Goal: Transaction & Acquisition: Book appointment/travel/reservation

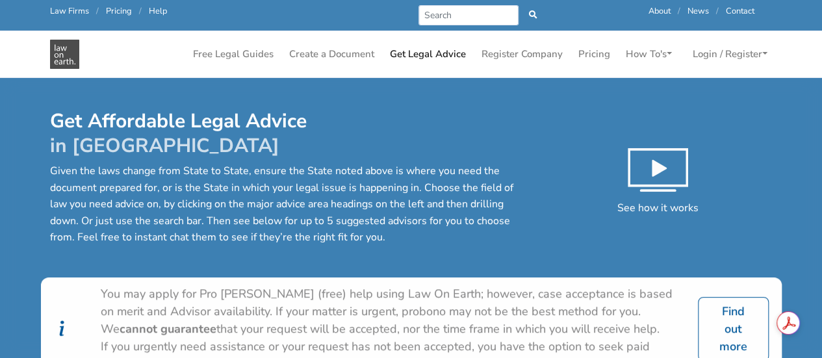
click at [383, 127] on h1 "Get Affordable Legal Advice in Victoria" at bounding box center [287, 133] width 475 height 49
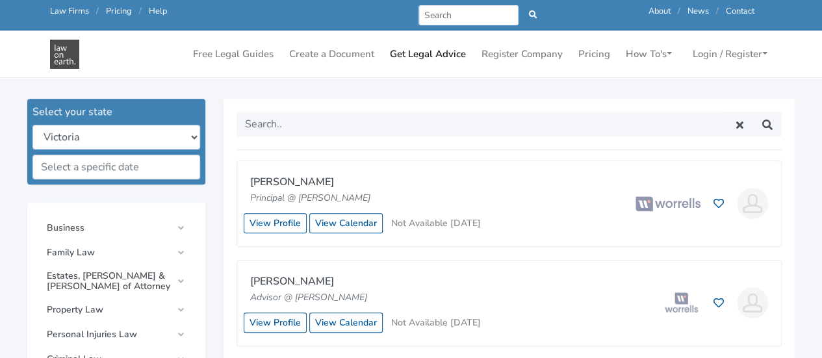
scroll to position [338, 0]
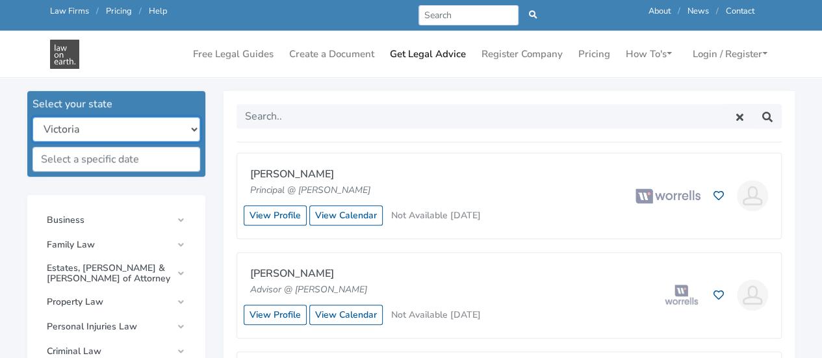
click at [196, 127] on select "New South Wales Queensland South Australia Tasmania Victoria Western Australia …" at bounding box center [116, 129] width 168 height 25
select select "all"
click at [32, 117] on select "New South Wales Queensland South Australia Tasmania Victoria Western Australia …" at bounding box center [116, 129] width 168 height 25
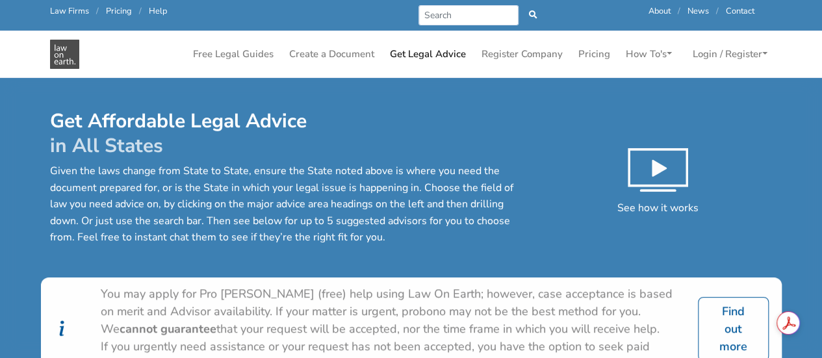
click at [484, 305] on div "You may apply for Pro [PERSON_NAME] (free) help using Law On Earth; however, ca…" at bounding box center [391, 311] width 581 height 53
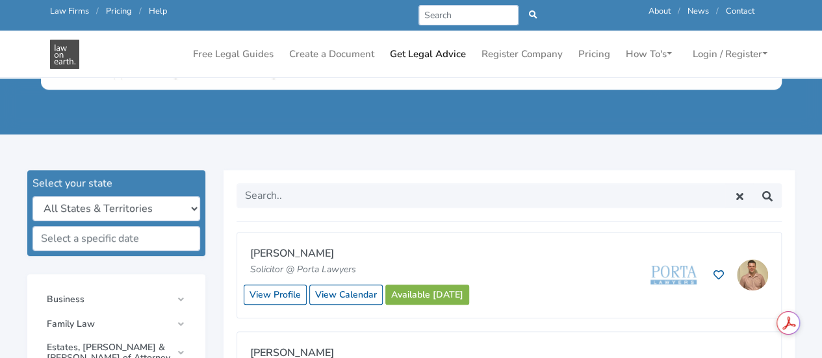
scroll to position [260, 0]
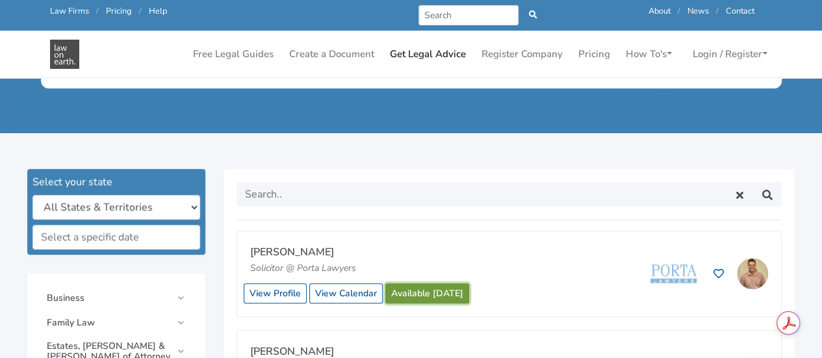
click at [411, 289] on link "Available [DATE]" at bounding box center [427, 293] width 84 height 20
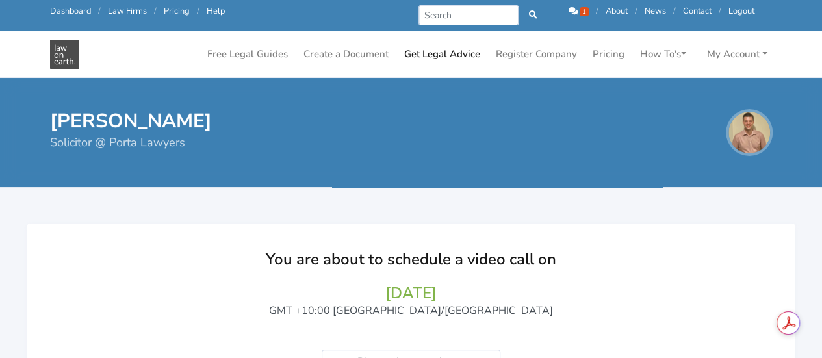
click at [610, 294] on h3 "15/09/2025" at bounding box center [410, 292] width 715 height 19
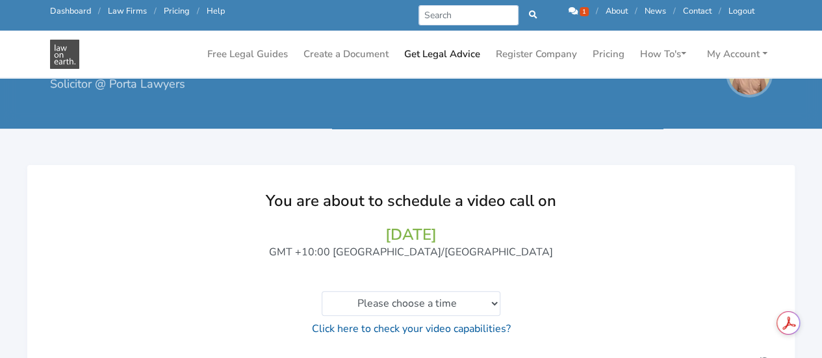
scroll to position [104, 0]
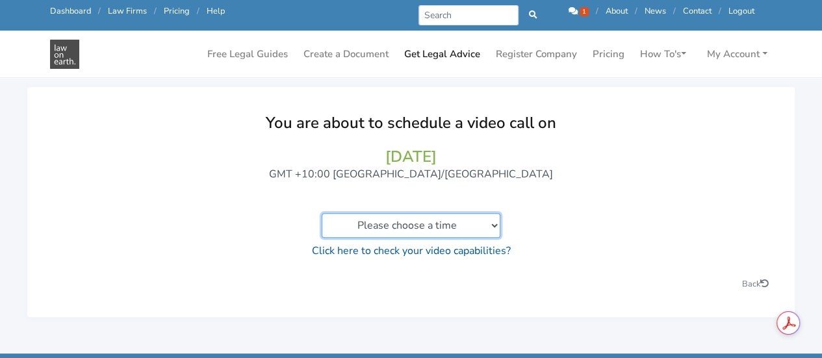
click at [491, 232] on select "Please choose a time 11:00am to 11:20am 11:20am to 11:40am 11:40am to 12:00pm 1…" at bounding box center [410, 225] width 179 height 25
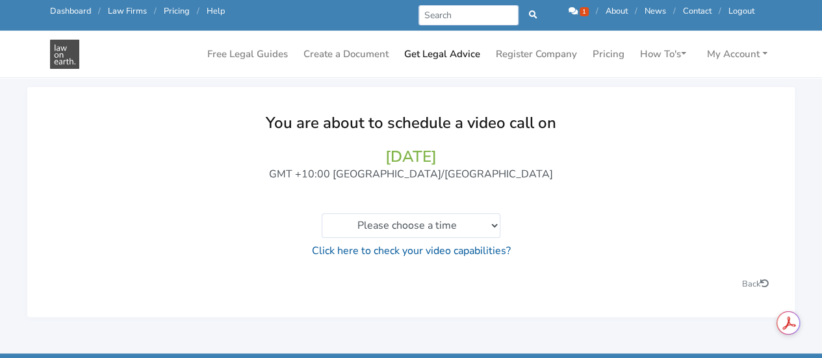
click at [627, 192] on div "You are about to schedule a video call on 15/09/2025 GMT +10:00 Australia/Brisb…" at bounding box center [410, 186] width 715 height 147
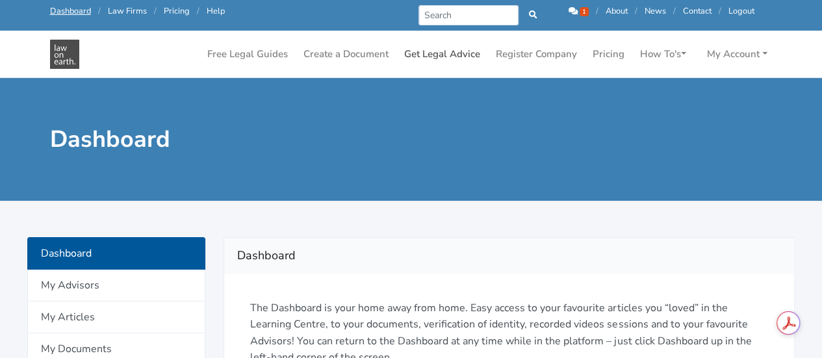
click at [446, 52] on link "Get Legal Advice" at bounding box center [442, 54] width 86 height 25
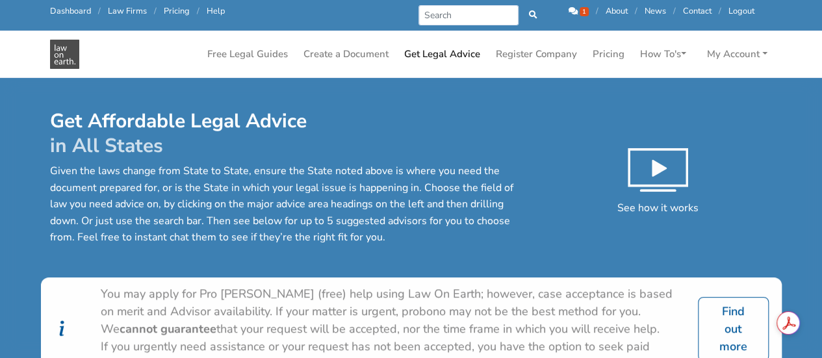
click at [446, 52] on link "Get Legal Advice" at bounding box center [442, 54] width 86 height 25
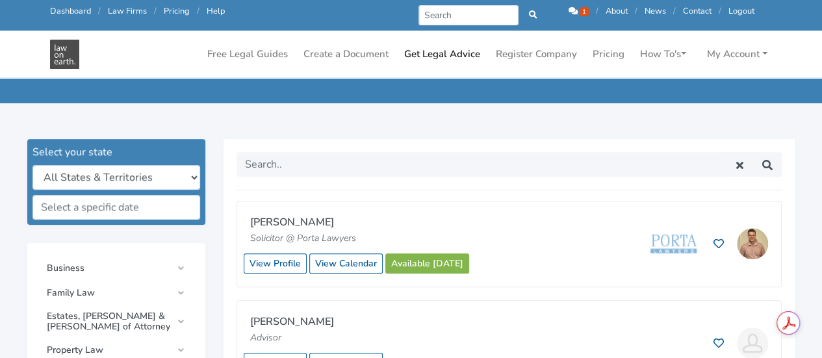
scroll to position [338, 0]
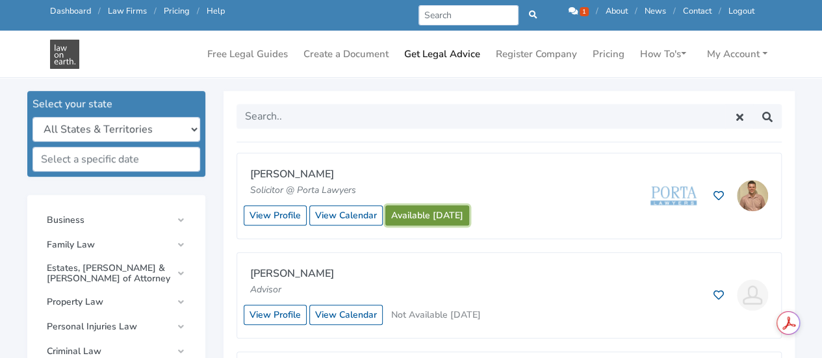
click at [431, 220] on link "Available [DATE]" at bounding box center [427, 215] width 84 height 20
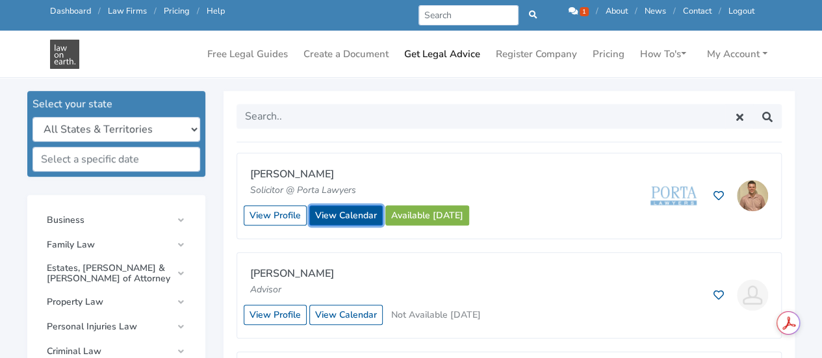
click at [341, 221] on link "View Calendar" at bounding box center [345, 215] width 73 height 20
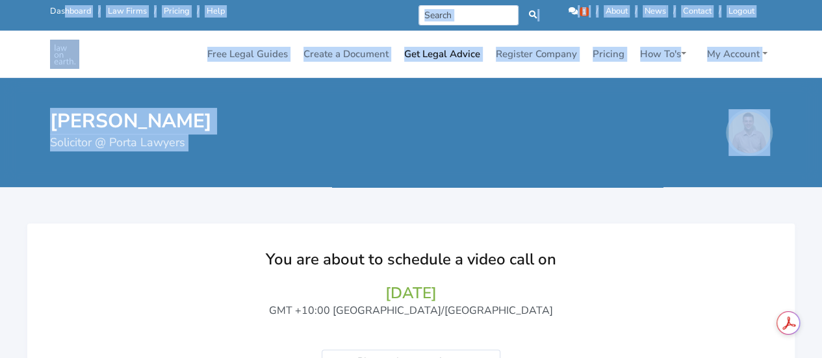
drag, startPoint x: 231, startPoint y: 268, endPoint x: 51, endPoint y: -7, distance: 328.7
click at [51, 0] on html "Call us: [PHONE_NUMBER] Dashboard / Law Firms / Pricing / Help Prev Next 1 / Ab…" at bounding box center [411, 179] width 822 height 358
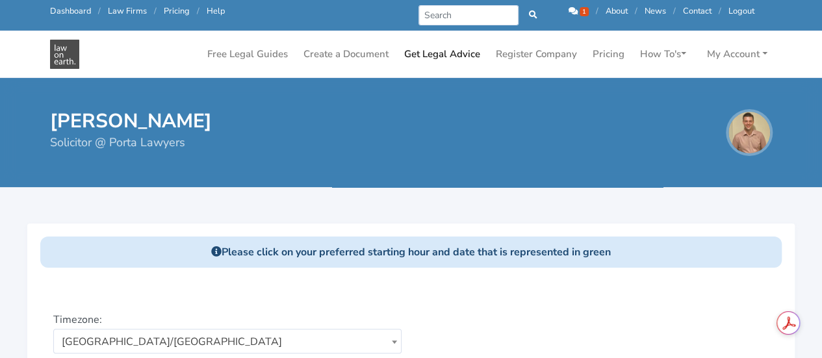
scroll to position [289, 0]
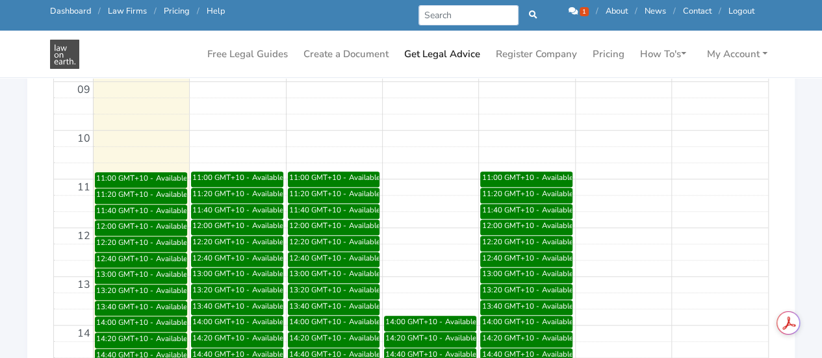
scroll to position [494, 0]
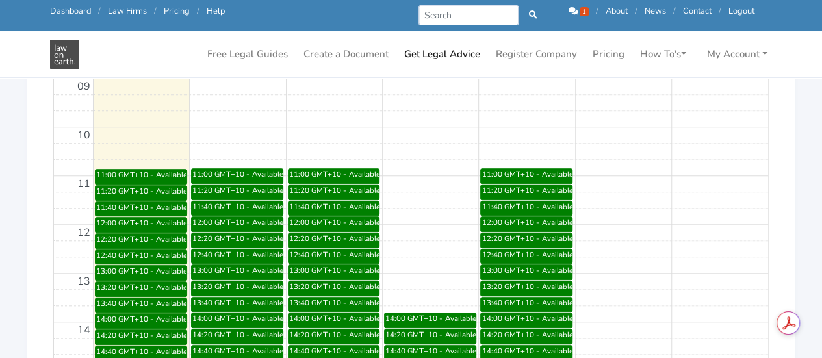
click at [328, 173] on div "11:00 - 11:20 GMT+10" at bounding box center [318, 174] width 60 height 10
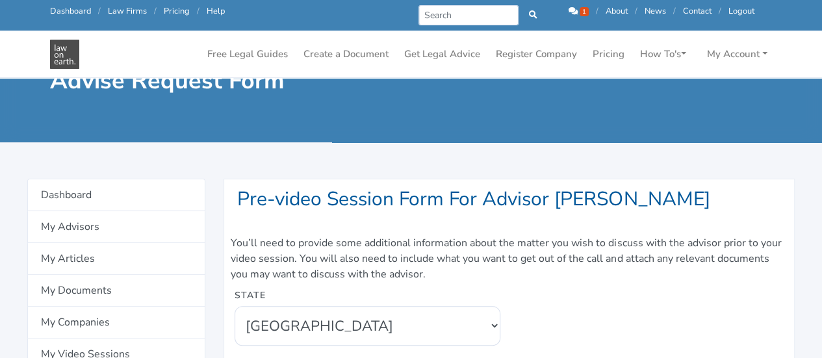
scroll to position [78, 0]
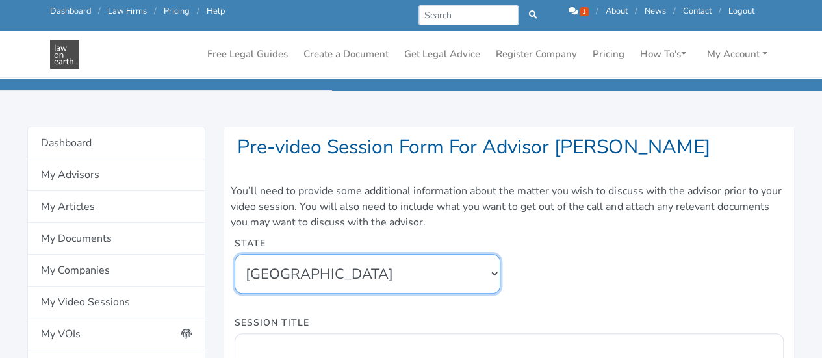
click at [490, 273] on select "New South Wales Queensland South Australia Tasmania Victoria Western Australia …" at bounding box center [366, 274] width 265 height 40
select select "5"
click at [234, 254] on select "New South Wales Queensland South Australia Tasmania Victoria Western Australia …" at bounding box center [366, 274] width 265 height 40
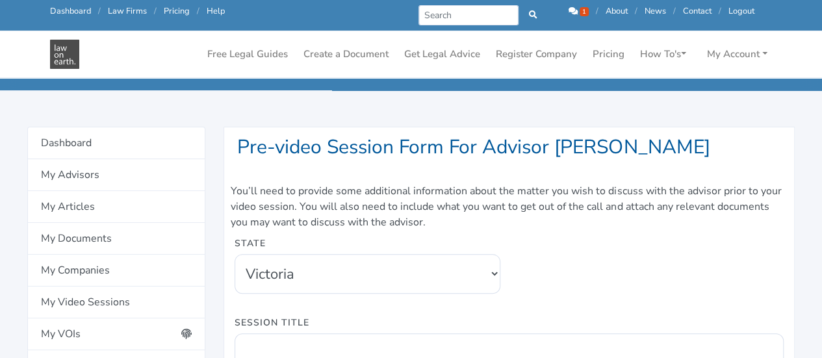
click at [652, 275] on div "State New South Wales Queensland South Australia Tasmania Victoria Western Aust…" at bounding box center [508, 274] width 567 height 79
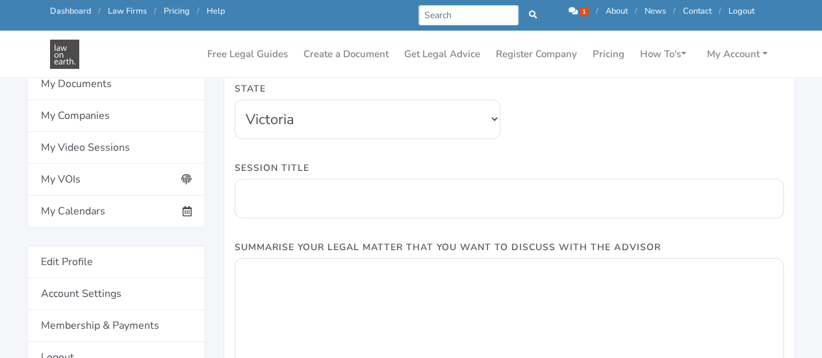
scroll to position [234, 0]
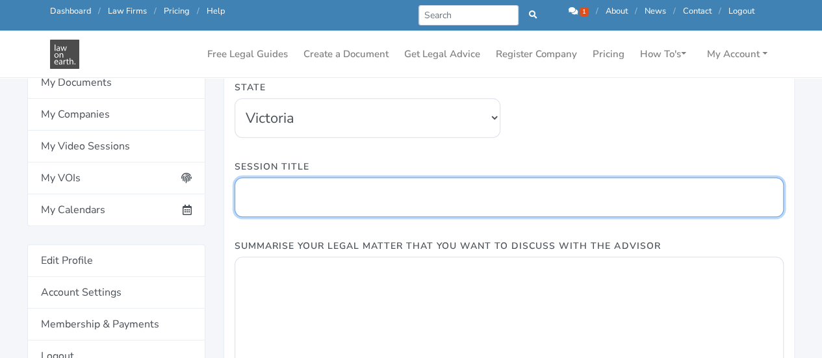
click at [490, 210] on input "Session Title" at bounding box center [508, 197] width 549 height 40
type input "Wrap-up from the previous sessions"
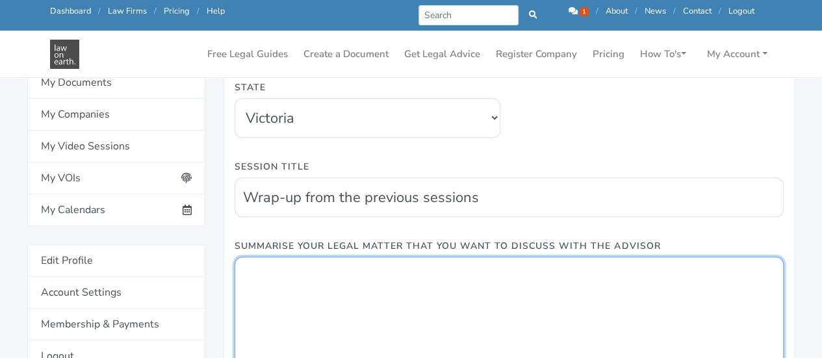
click at [407, 275] on textarea "Summarise Your Legal Matter That You Want To Discuss With The Advisor" at bounding box center [508, 315] width 549 height 116
type textarea "W"
type textarea "L"
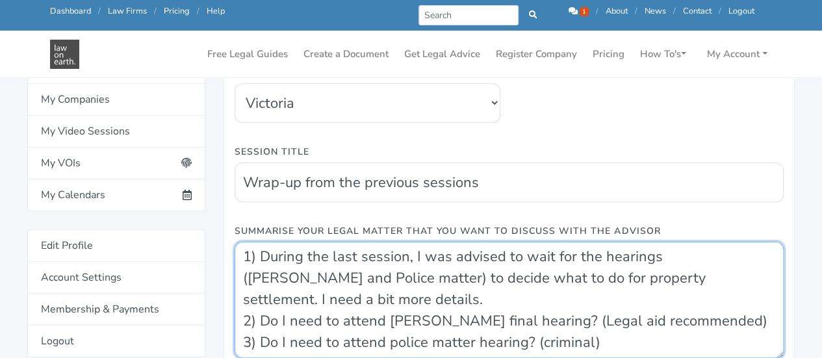
scroll to position [17, 0]
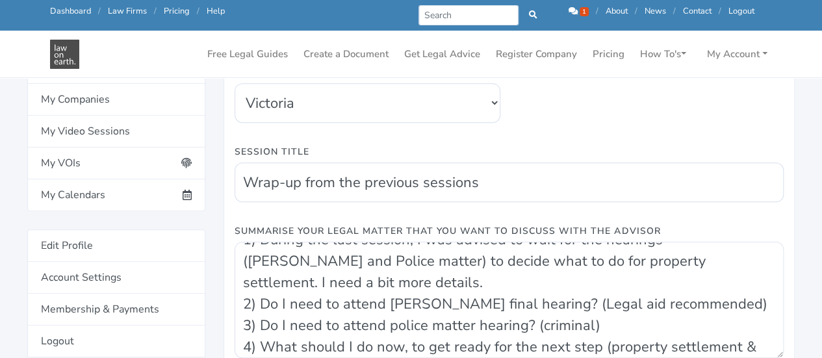
click at [571, 14] on icon at bounding box center [572, 11] width 9 height 8
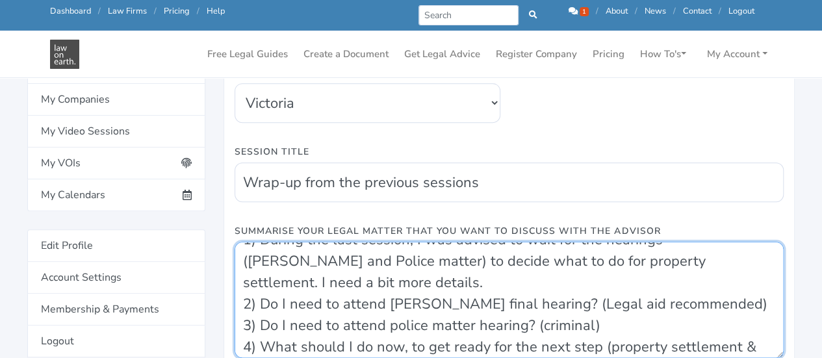
click at [461, 286] on textarea "1) During the last session, I was advised to wait for the hearings (IVO and Pol…" at bounding box center [508, 300] width 549 height 116
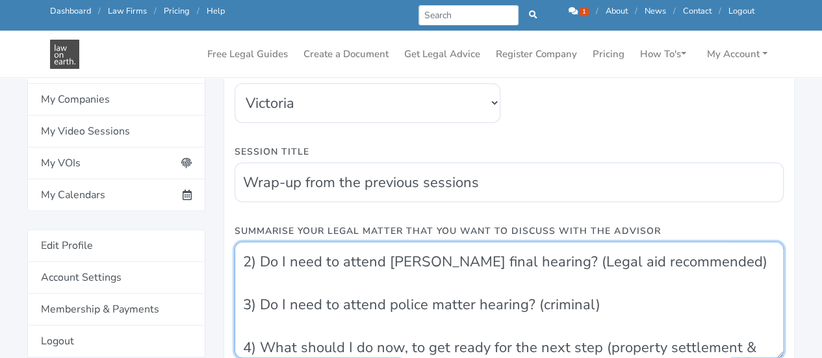
scroll to position [103, 0]
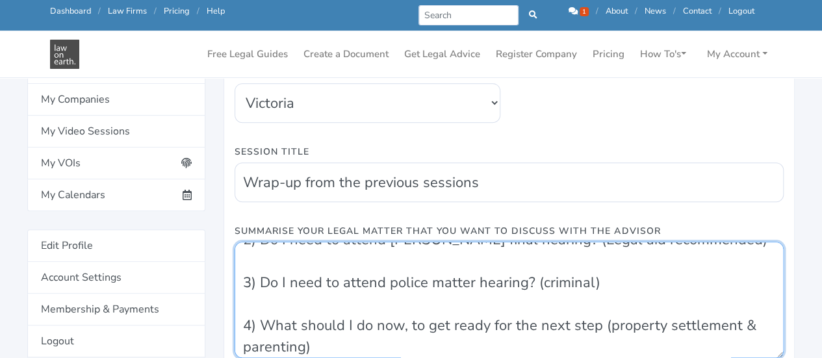
type textarea "1) During the last session, I was advised to wait for the hearings (IVO and Pol…"
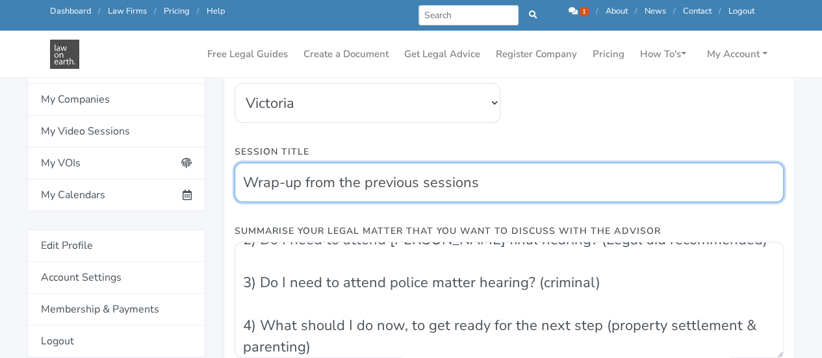
click at [496, 197] on input "Wrap-up from the previous sessions" at bounding box center [508, 182] width 549 height 40
type input "Wrap-up and A few more Qs"
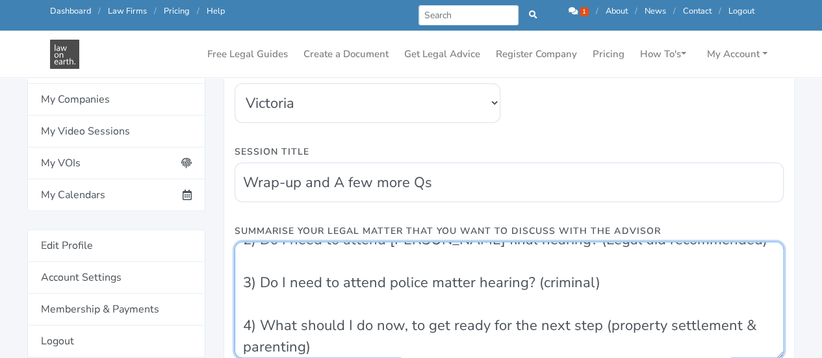
click at [476, 320] on textarea "1) During the last session, I was advised to wait for the hearings (IVO and Pol…" at bounding box center [508, 300] width 549 height 116
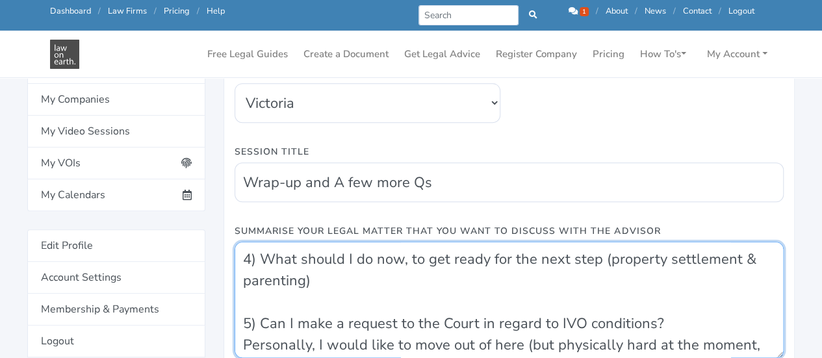
scroll to position [266, 0]
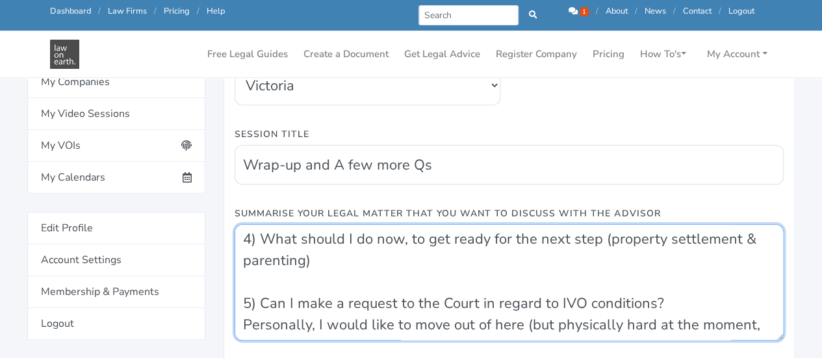
drag, startPoint x: 263, startPoint y: 349, endPoint x: 635, endPoint y: 323, distance: 373.1
click at [635, 323] on textarea "1) During the last session, I was advised to wait for the hearings (IVO and Pol…" at bounding box center [508, 282] width 549 height 116
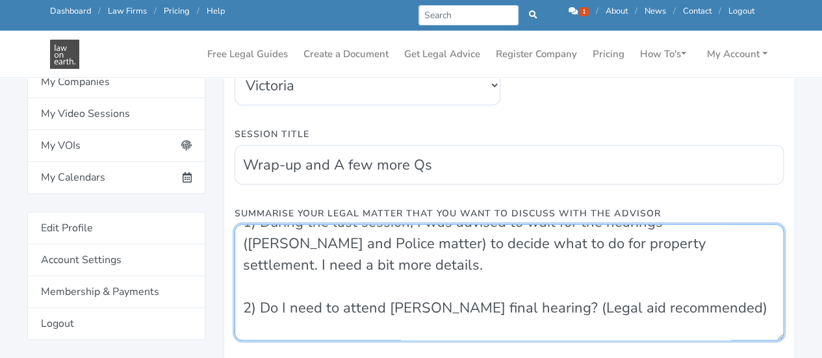
scroll to position [38, 0]
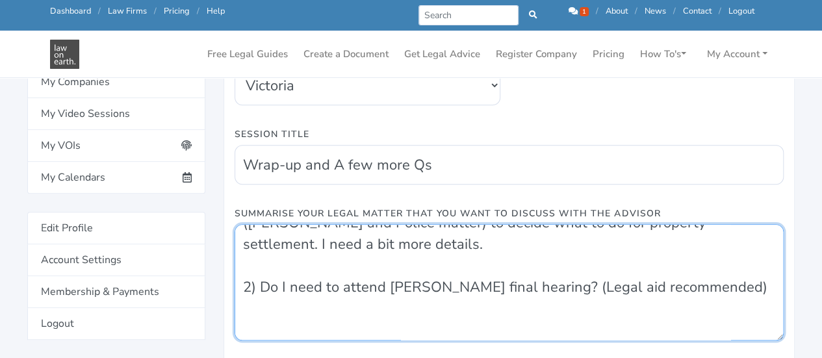
paste textarea "Can I make a request to the Court in regard to IVO conditions? Personally, I wo…"
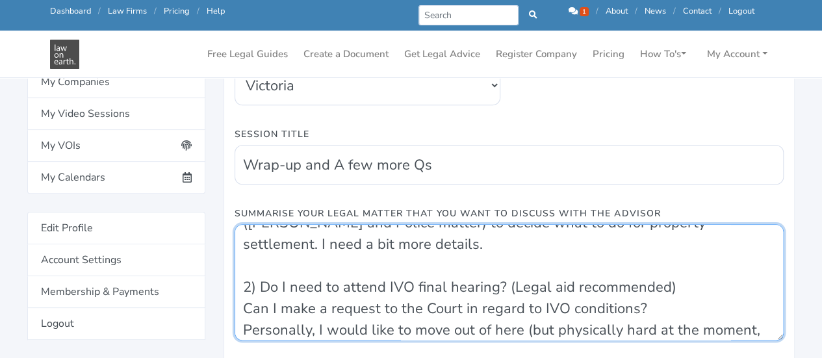
click at [565, 287] on textarea "1) During the last session, I was advised to wait for the hearings (IVO and Pol…" at bounding box center [508, 282] width 549 height 116
click at [482, 327] on textarea "1) During the last session, I was advised to wait for the hearings (IVO and Pol…" at bounding box center [508, 282] width 549 height 116
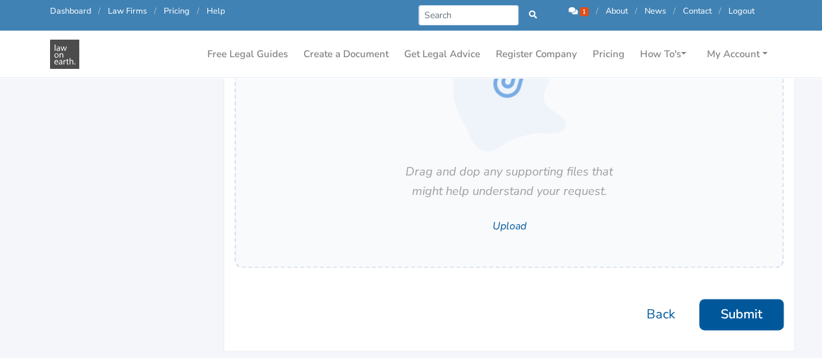
scroll to position [843, 0]
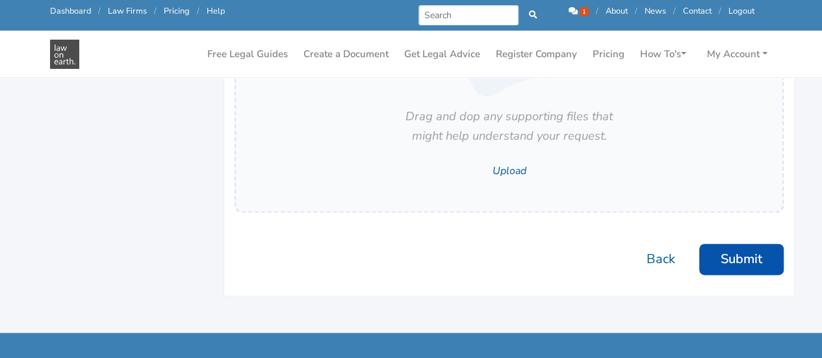
type textarea "1) During the last session, I was advised to wait for the hearings (IVO and Pol…"
click at [757, 266] on button "Submit" at bounding box center [741, 259] width 84 height 31
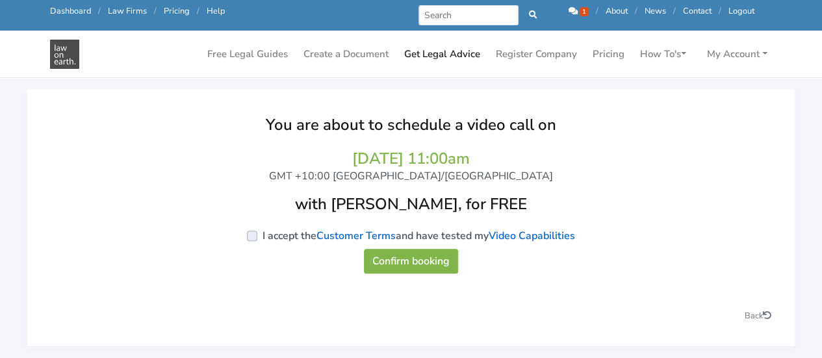
scroll to position [119, 0]
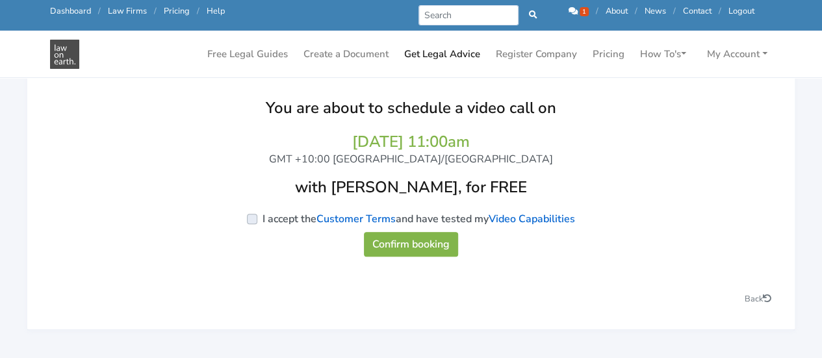
click at [262, 223] on label "I accept the Customer Terms and have tested my Video Capabilities" at bounding box center [418, 219] width 312 height 16
click at [64, 223] on input "I accept the Customer Terms and have tested my Video Capabilities" at bounding box center [58, 217] width 10 height 13
checkbox input "true"
click at [408, 244] on button "Confirm booking" at bounding box center [411, 244] width 94 height 25
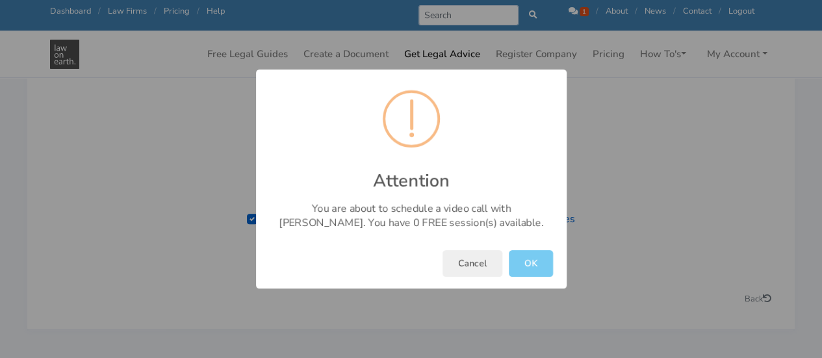
click at [533, 261] on button "OK" at bounding box center [530, 263] width 44 height 27
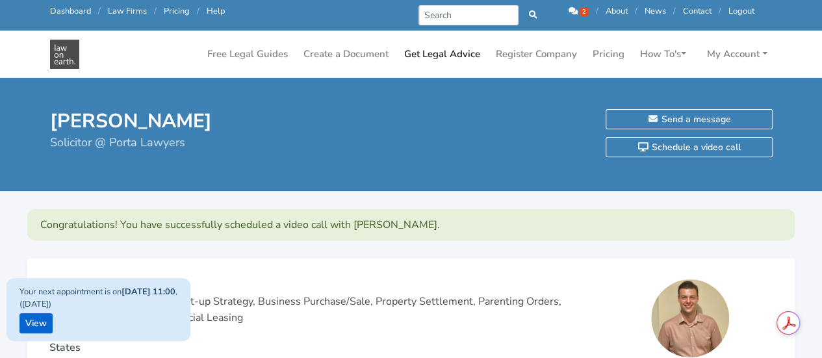
click at [409, 310] on p "Independent Contractors, Start-up Strategy, Business Purchase/Sale, Property Se…" at bounding box center [317, 310] width 537 height 33
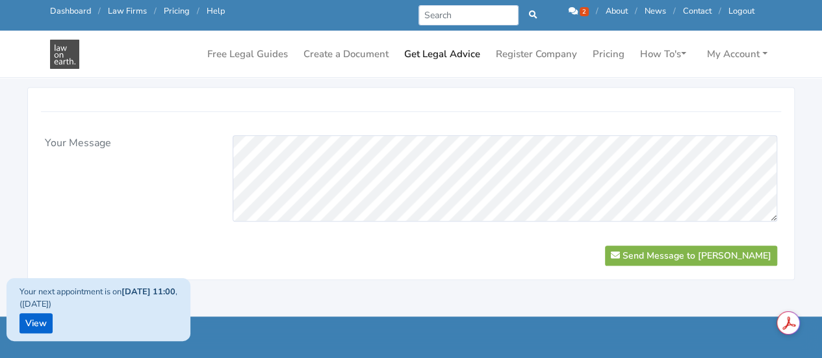
scroll to position [571, 0]
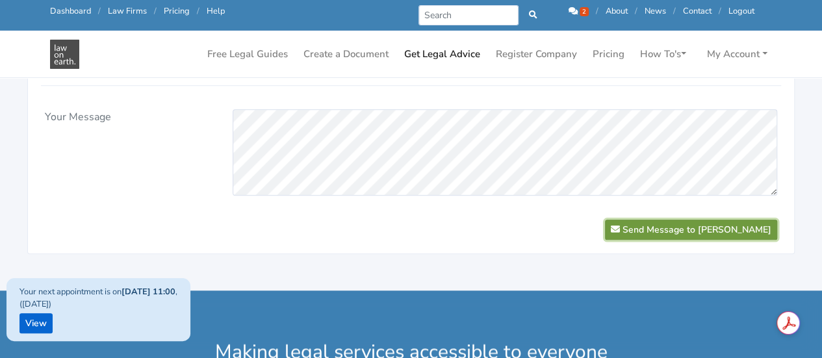
click at [716, 229] on button "Send Message to Bailey Eustace" at bounding box center [691, 230] width 172 height 20
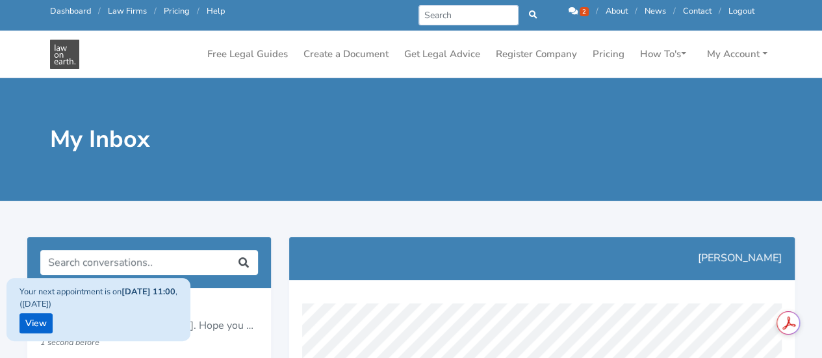
click at [579, 12] on span "2" at bounding box center [583, 11] width 9 height 9
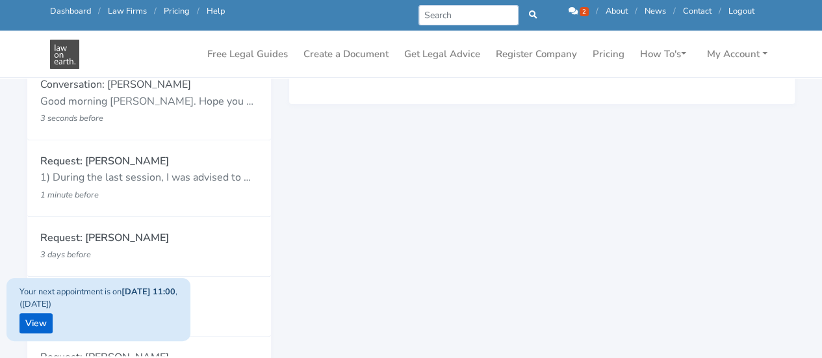
scroll to position [190, 0]
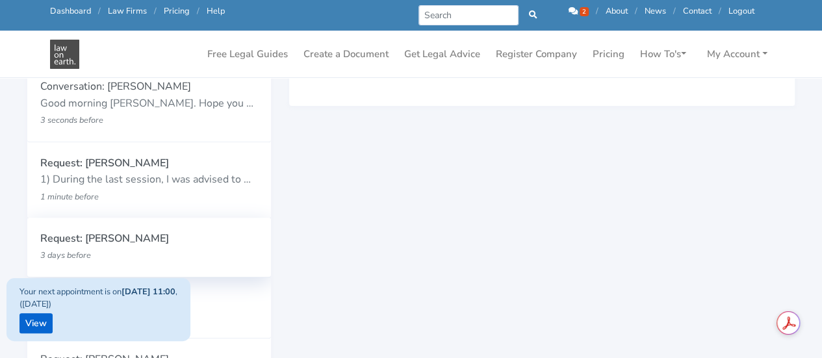
click at [141, 254] on p "3 days before" at bounding box center [129, 255] width 179 height 17
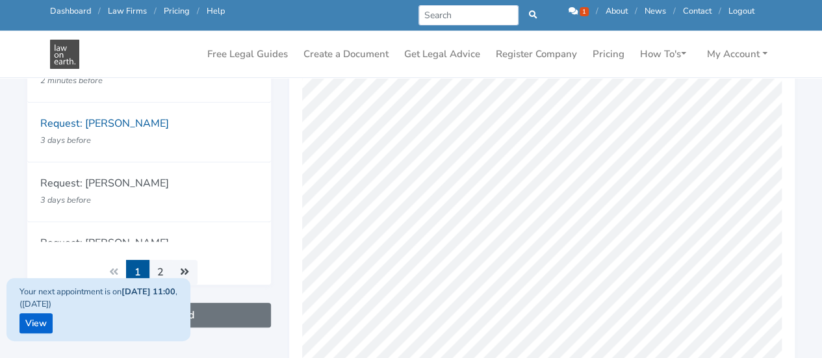
scroll to position [312, 0]
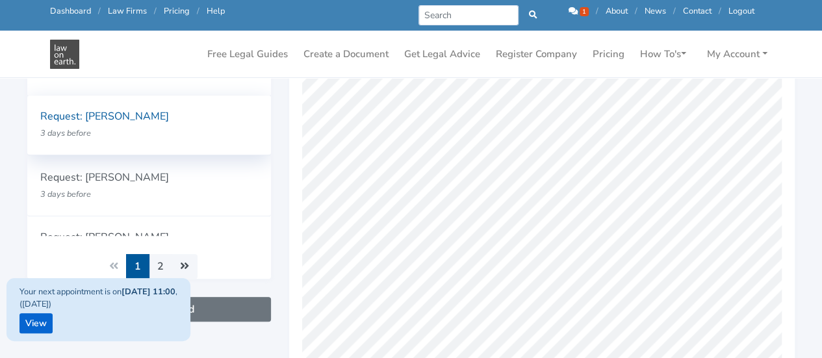
click at [79, 131] on small "3 days before" at bounding box center [65, 133] width 51 height 12
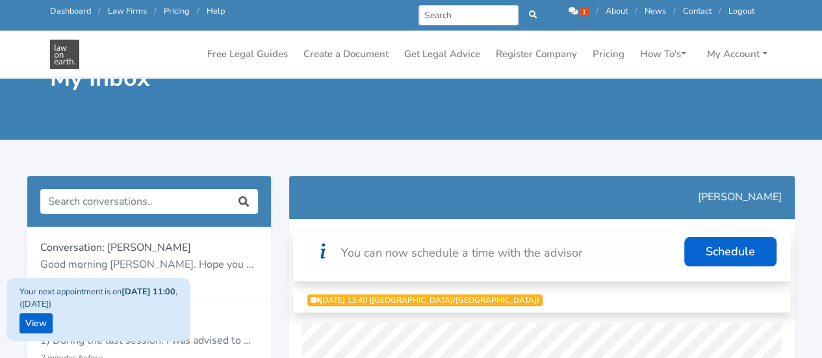
scroll to position [26, 0]
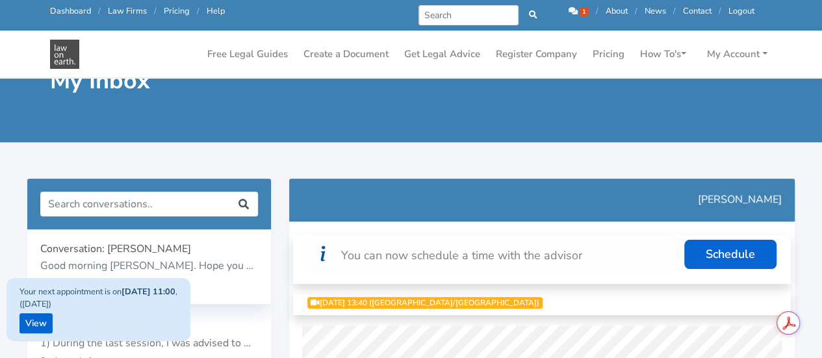
click at [143, 260] on p "Good morning [PERSON_NAME]. Hope you had a great weekend. I would like to have …" at bounding box center [149, 266] width 218 height 17
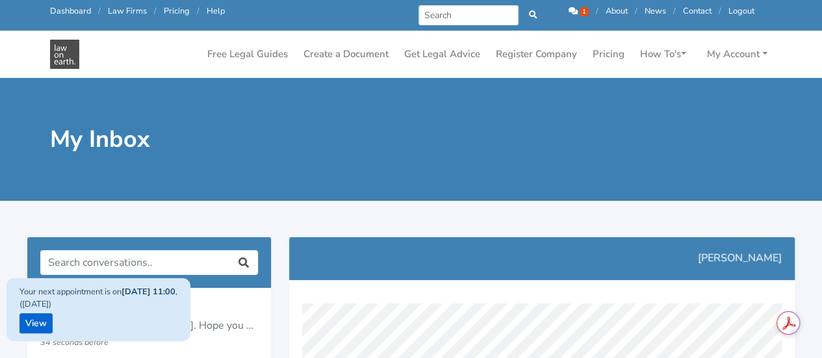
click at [507, 153] on div "My Inbox" at bounding box center [411, 139] width 822 height 123
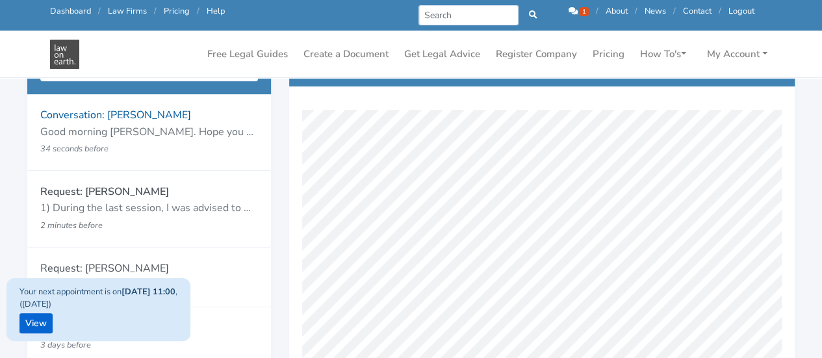
scroll to position [234, 0]
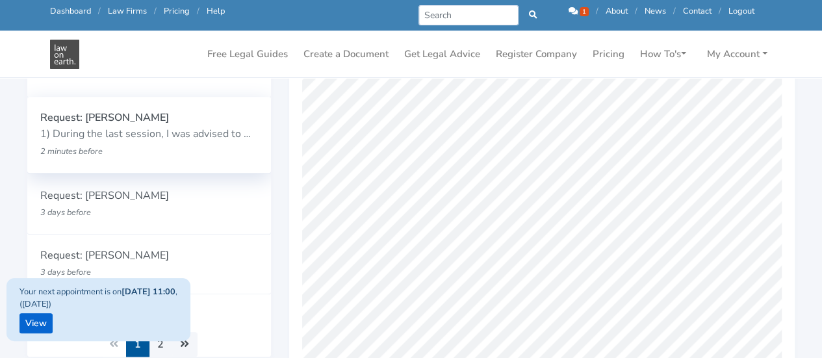
click at [65, 129] on p "1) During the last session, I was advised to wait for the hearings ([PERSON_NAM…" at bounding box center [149, 134] width 218 height 17
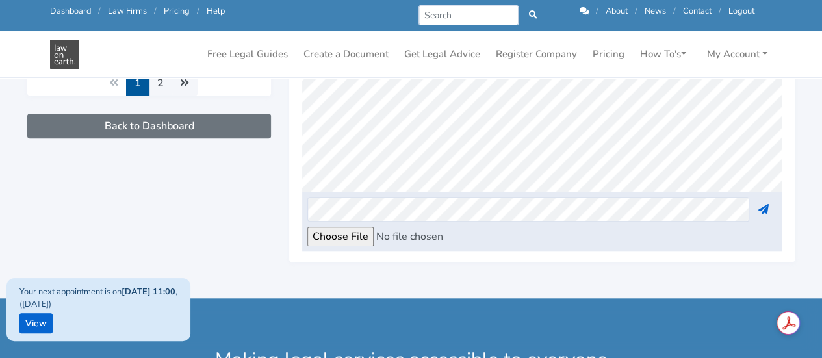
scroll to position [597, 0]
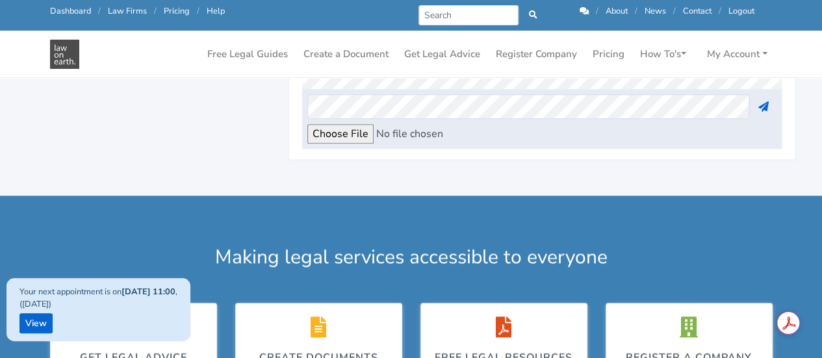
click at [229, 207] on div "Making legal services accessible to everyone Get Legal Advice Create Documents …" at bounding box center [411, 324] width 822 height 258
